Goal: Information Seeking & Learning: Learn about a topic

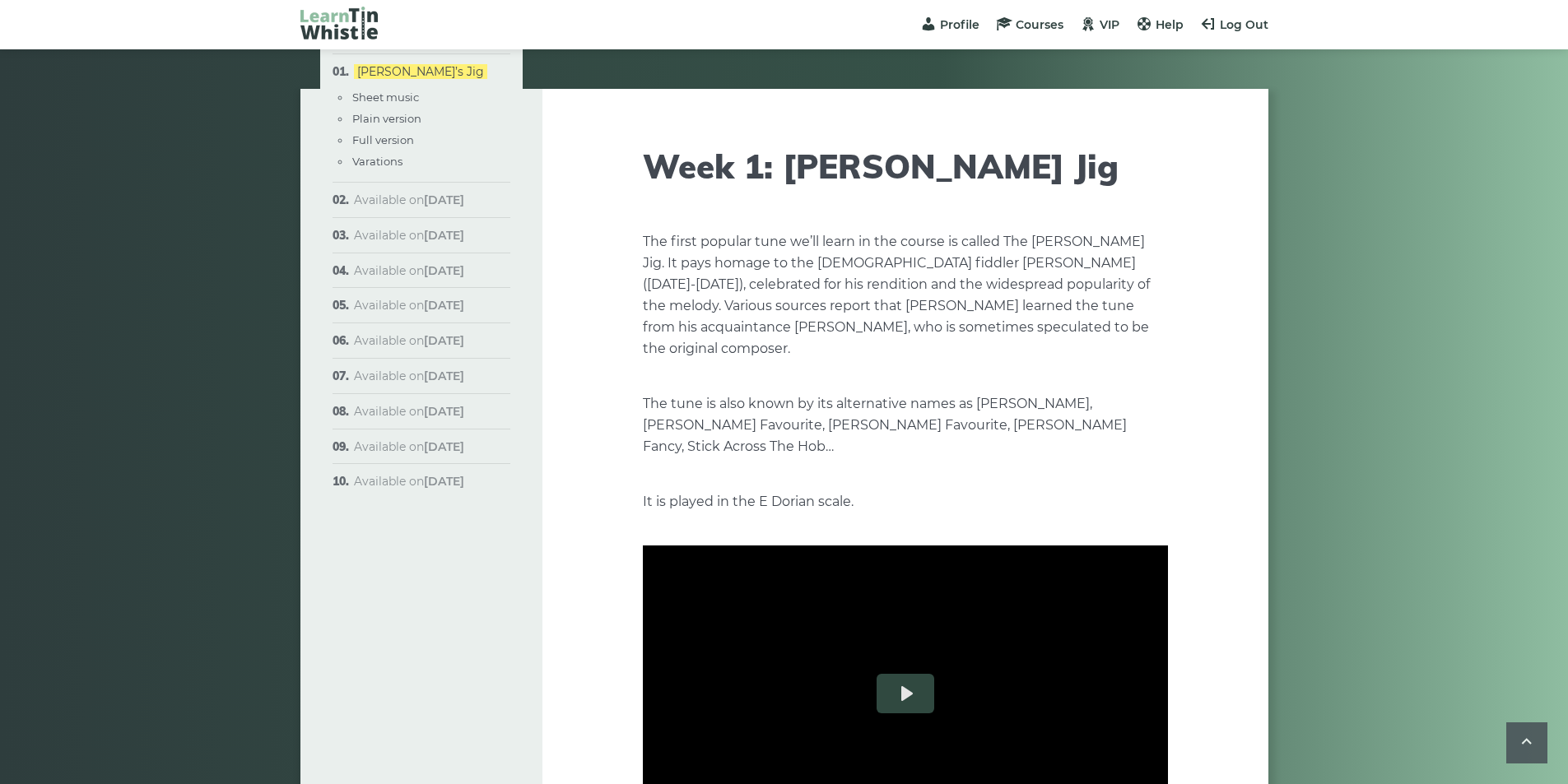
scroll to position [2064, 0]
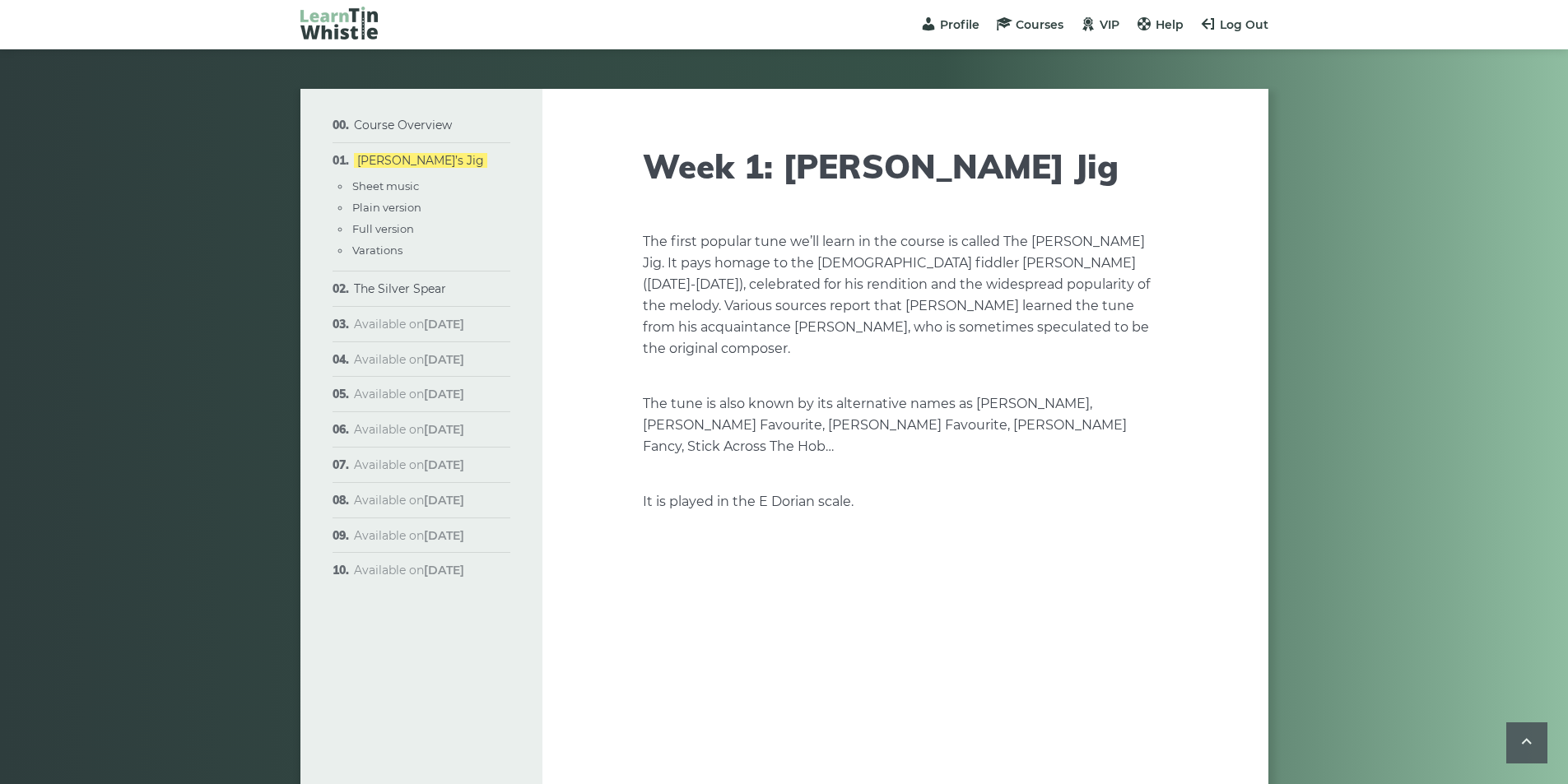
scroll to position [2064, 0]
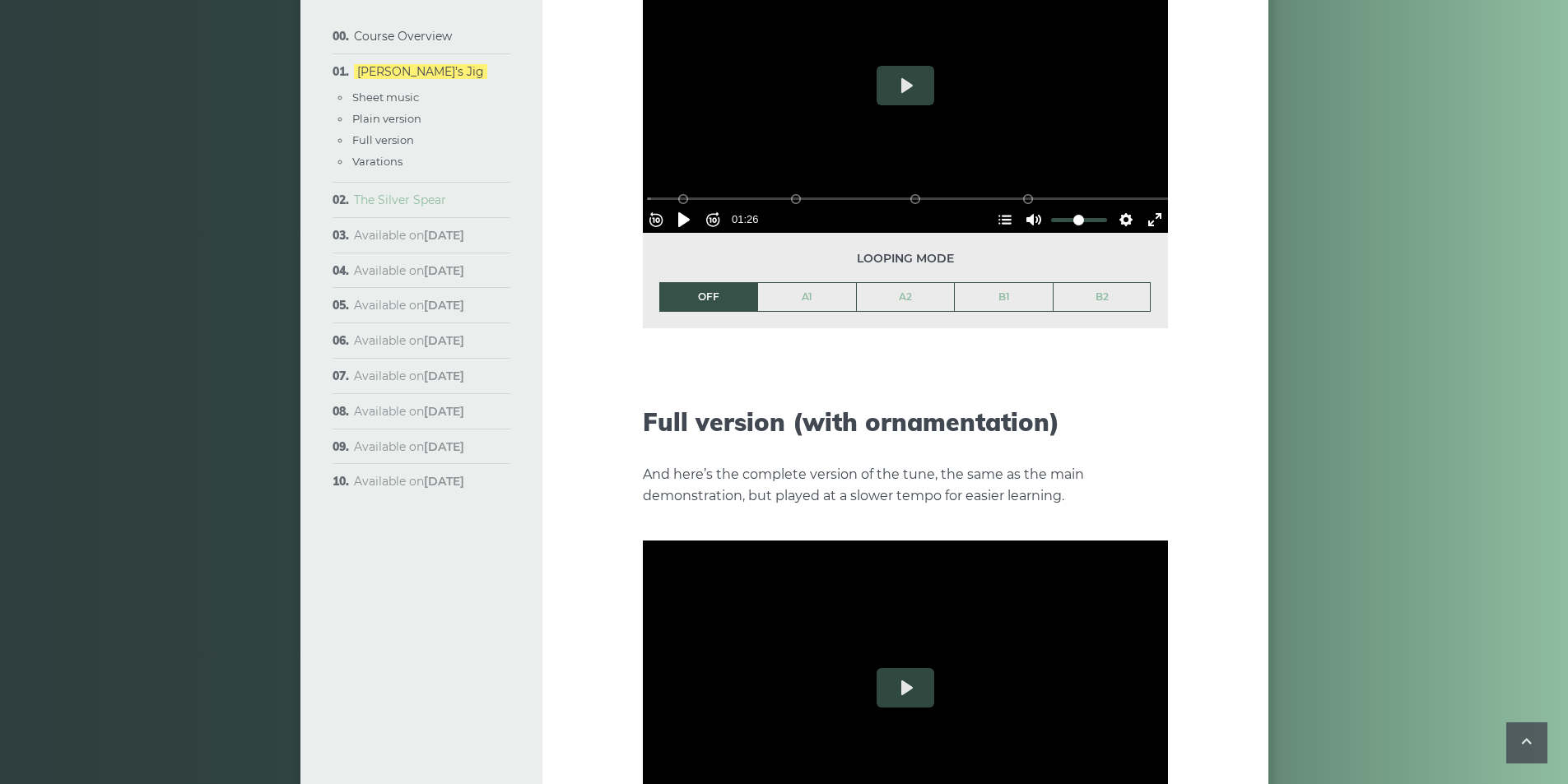
click at [420, 201] on link "The Silver Spear" at bounding box center [400, 200] width 93 height 15
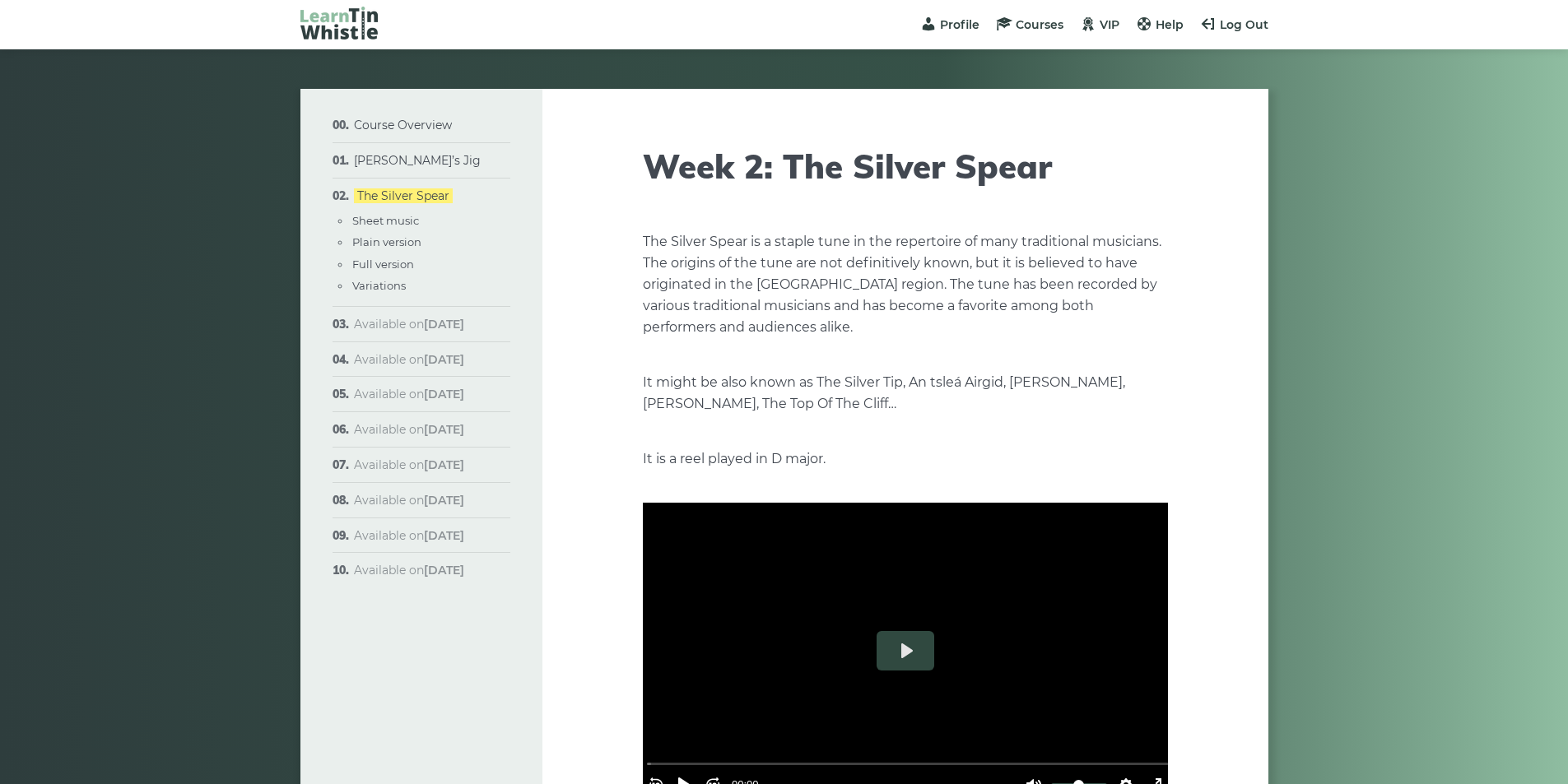
scroll to position [83, 0]
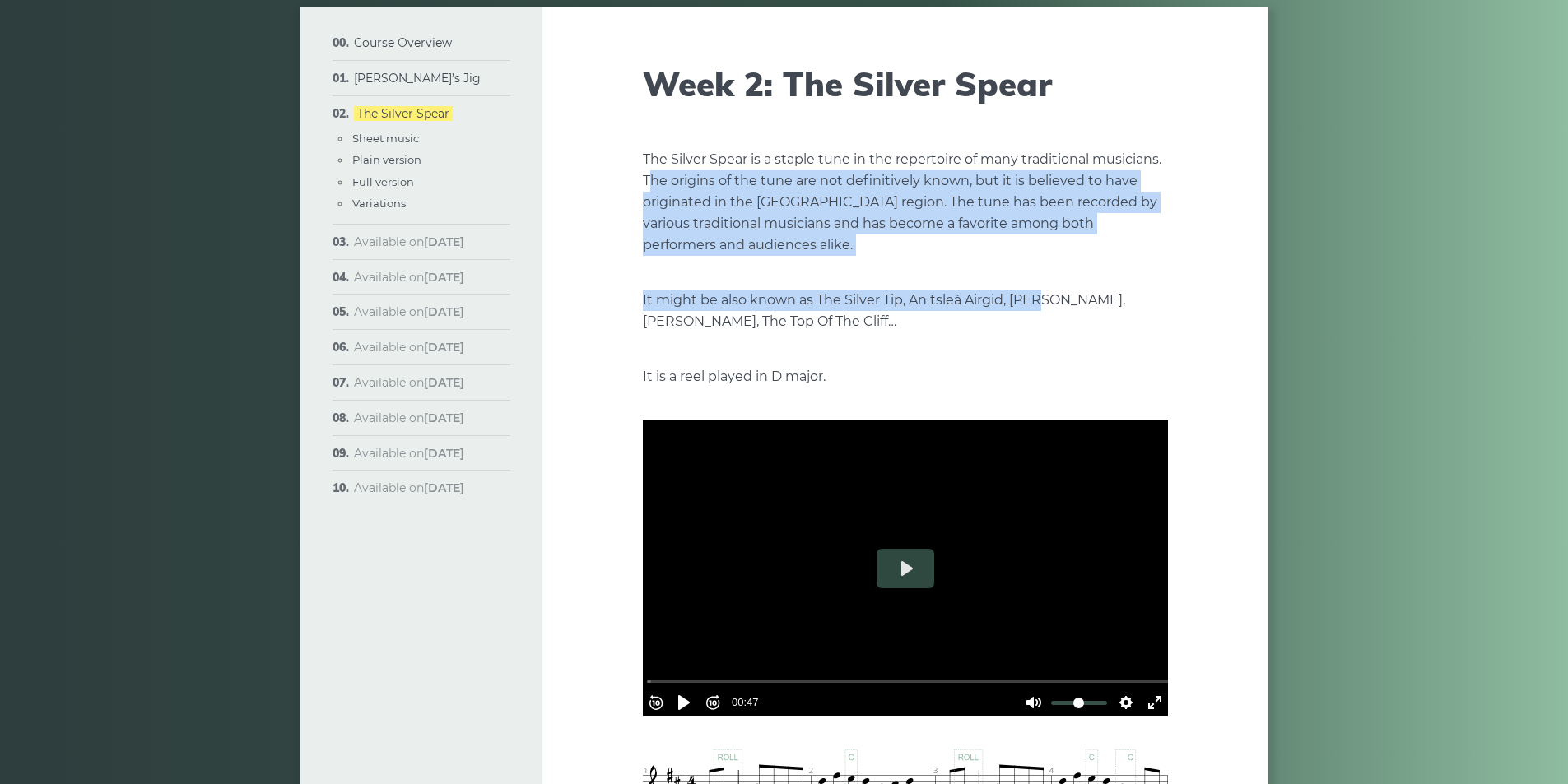
drag, startPoint x: 651, startPoint y: 180, endPoint x: 1041, endPoint y: 305, distance: 409.5
click at [1041, 305] on p "It might be also known as The Silver Tip, An tsleá Airgid, Joe Mhaire Mhicilin,…" at bounding box center [905, 310] width 525 height 43
drag, startPoint x: 803, startPoint y: 216, endPoint x: 1048, endPoint y: 265, distance: 249.9
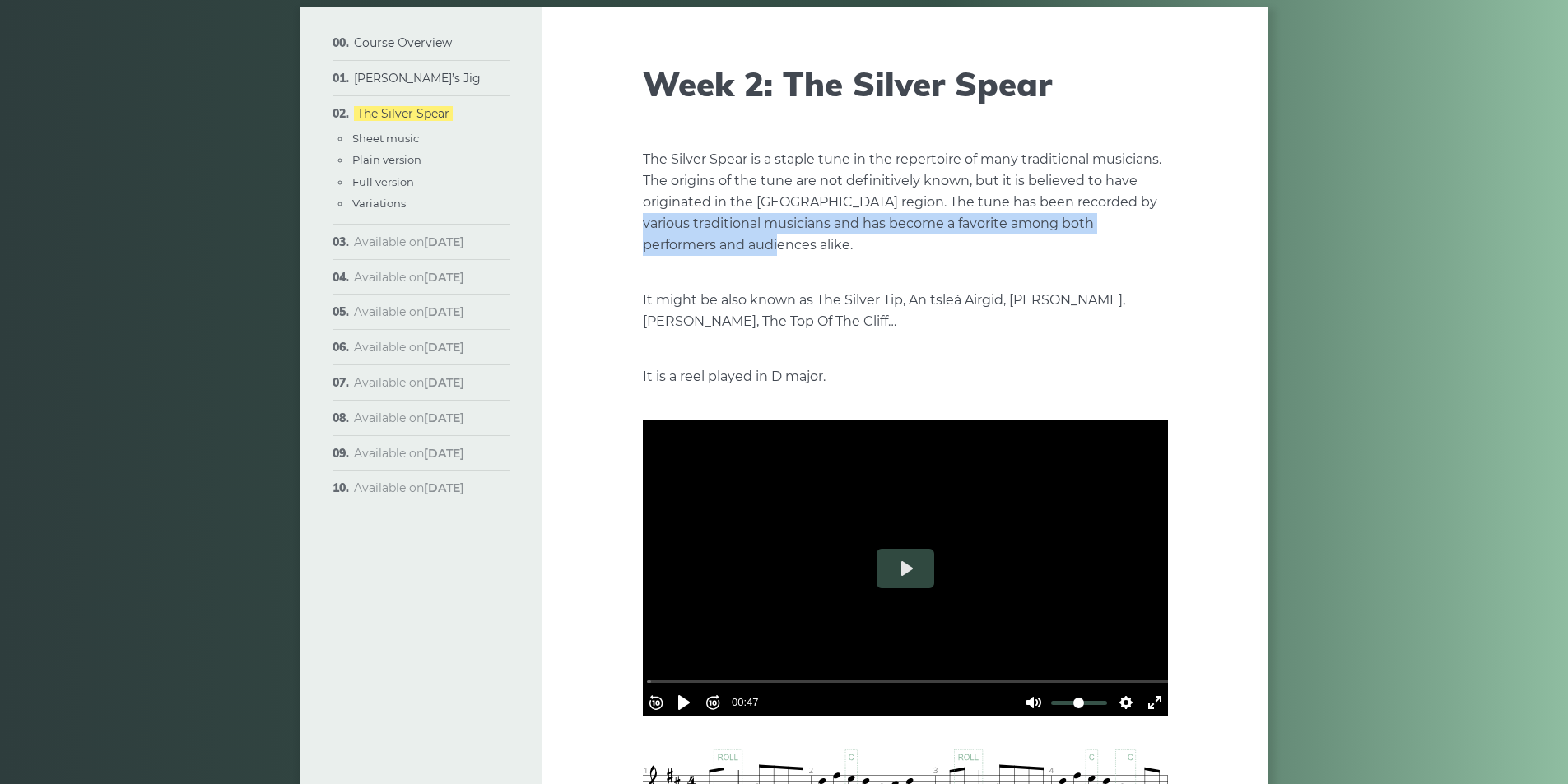
drag, startPoint x: 701, startPoint y: 217, endPoint x: 1033, endPoint y: 255, distance: 334.2
click at [1033, 255] on p "The Silver Spear is a staple tune in the repertoire of many traditional musicia…" at bounding box center [905, 203] width 525 height 107
drag, startPoint x: 805, startPoint y: 293, endPoint x: 1084, endPoint y: 332, distance: 281.7
click at [1084, 332] on p "It might be also known as The Silver Tip, An tsleá Airgid, Joe Mhaire Mhicilin,…" at bounding box center [905, 310] width 525 height 43
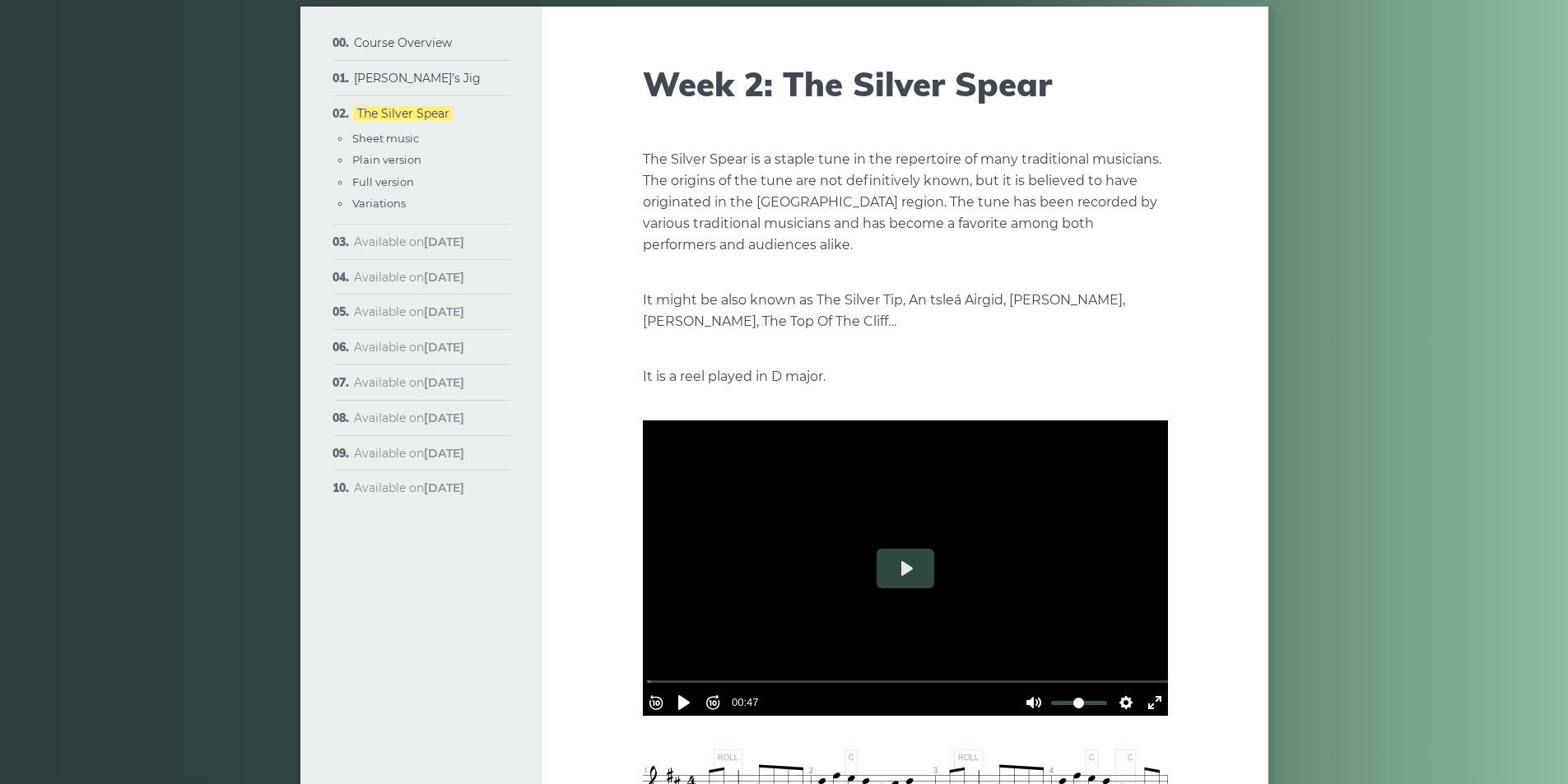
click at [1084, 332] on p "It might be also known as The Silver Tip, An tsleá Airgid, Joe Mhaire Mhicilin,…" at bounding box center [905, 310] width 525 height 43
click at [903, 559] on button "Play" at bounding box center [905, 568] width 58 height 39
type input "*****"
drag, startPoint x: 1060, startPoint y: 697, endPoint x: 1049, endPoint y: 699, distance: 11.2
type input "****"
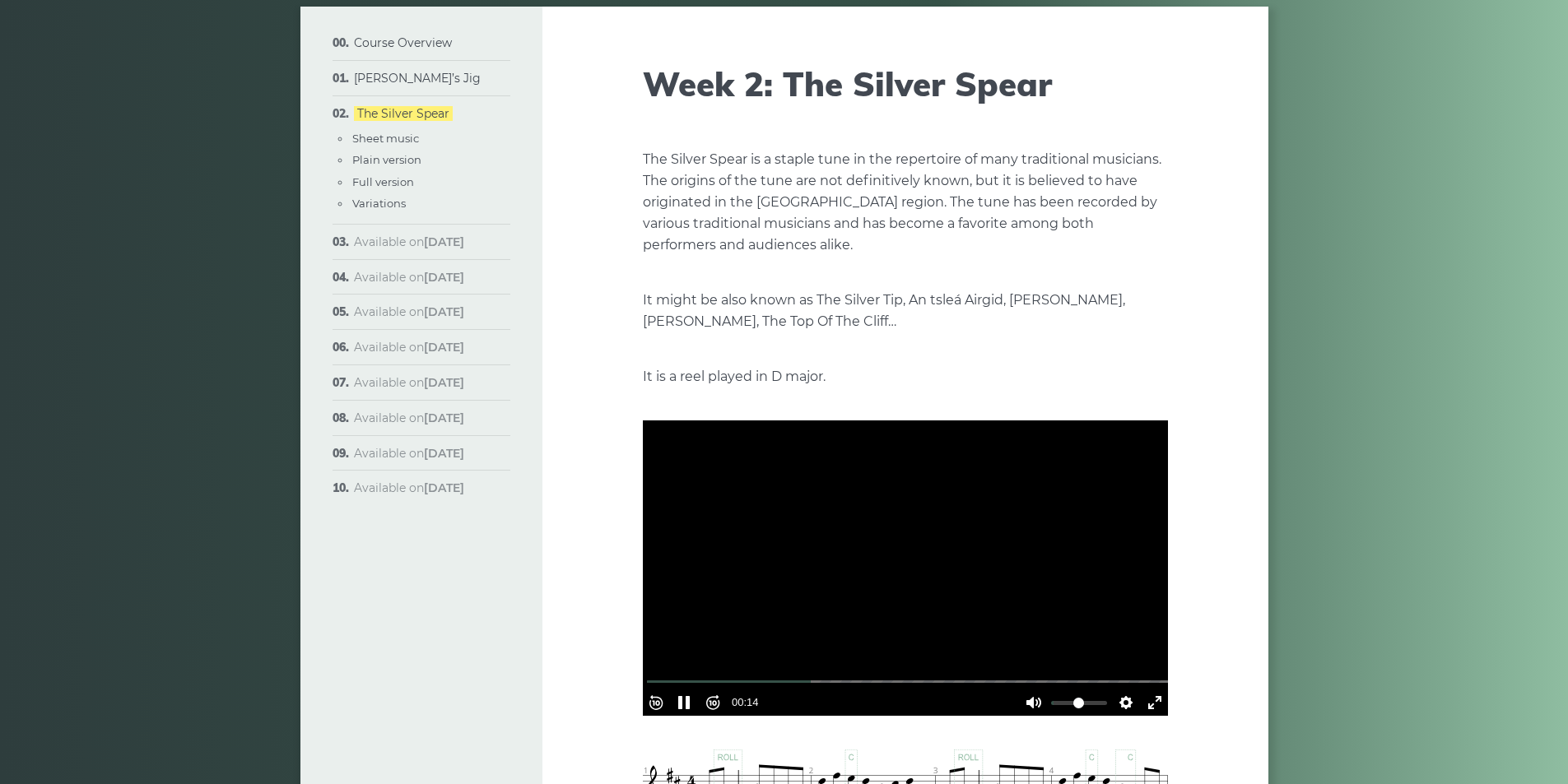
click at [1051, 699] on input "Volume" at bounding box center [1078, 703] width 56 height 16
click at [1117, 695] on button "Settings" at bounding box center [1126, 703] width 27 height 27
